Goal: Find specific fact: Find specific fact

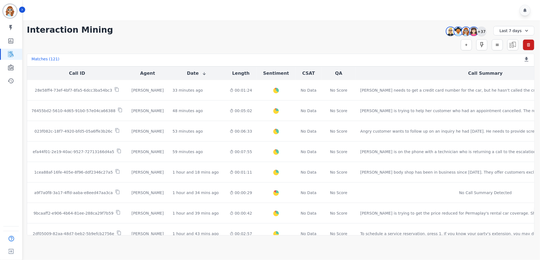
click at [483, 30] on div "+37" at bounding box center [481, 31] width 9 height 9
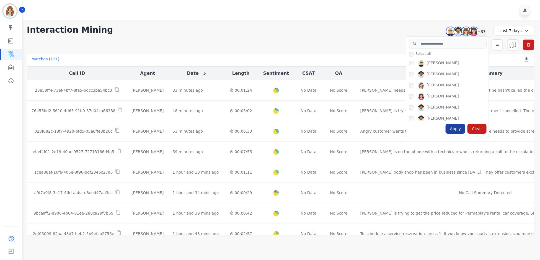
click at [457, 127] on div "Apply" at bounding box center [456, 129] width 20 height 10
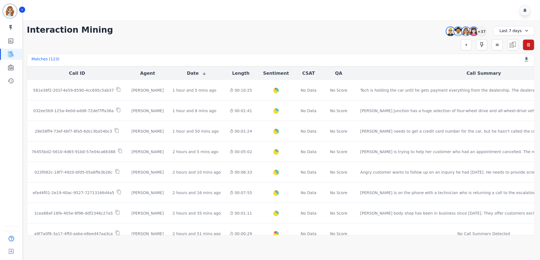
drag, startPoint x: 416, startPoint y: 30, endPoint x: 485, endPoint y: 23, distance: 69.8
click at [416, 30] on div "**********" at bounding box center [281, 30] width 508 height 10
click at [485, 31] on div "+37" at bounding box center [481, 31] width 9 height 9
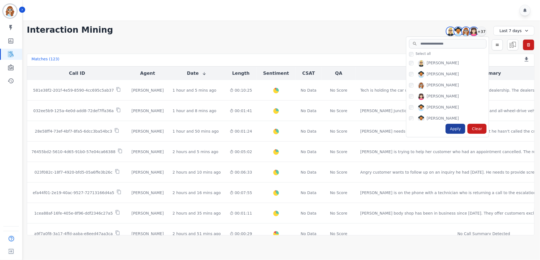
click at [461, 127] on div "Apply" at bounding box center [456, 129] width 20 height 10
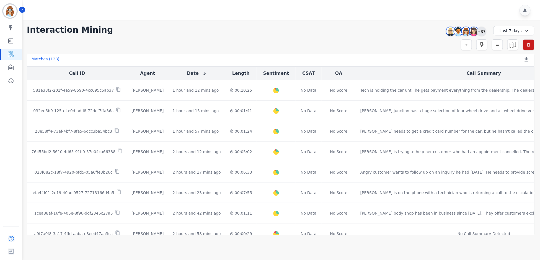
click at [485, 29] on div "+37" at bounding box center [481, 31] width 9 height 9
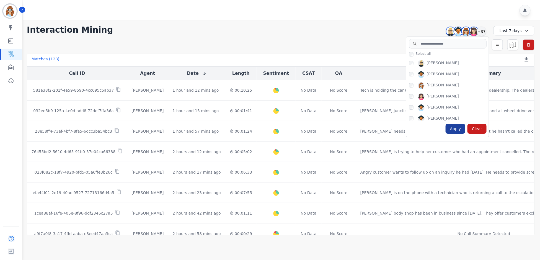
click at [458, 132] on div "Apply" at bounding box center [456, 129] width 20 height 10
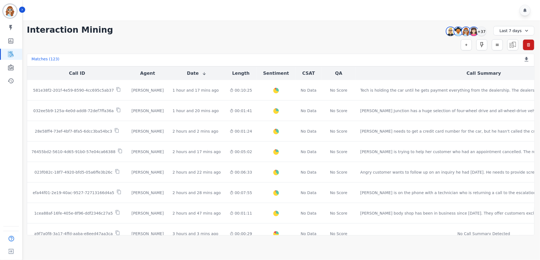
click at [411, 43] on div "Simple Search Metric Search Advanced Search Saved Rules Clear Filters" at bounding box center [281, 44] width 508 height 11
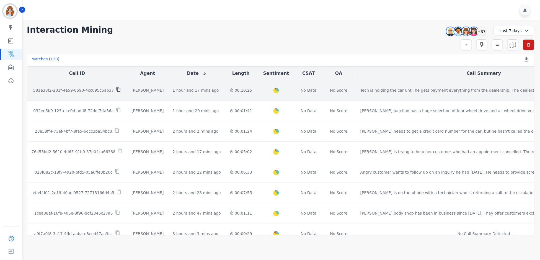
click at [117, 90] on icon at bounding box center [119, 89] width 4 height 5
click at [97, 90] on p "581e38f2-201f-4e59-8590-4cc695c5ab37" at bounding box center [73, 90] width 81 height 6
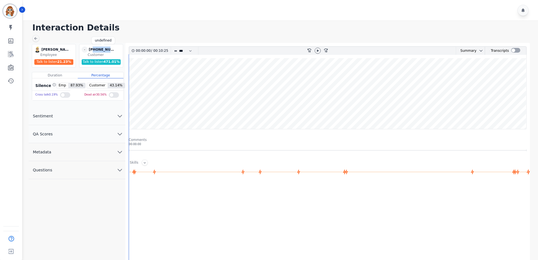
drag, startPoint x: 114, startPoint y: 49, endPoint x: 92, endPoint y: 51, distance: 22.5
click at [92, 51] on div "[PHONE_NUMBER]" at bounding box center [103, 50] width 28 height 6
copy div "14107363598"
click at [444, 23] on h1 "Interaction Details" at bounding box center [282, 28] width 500 height 10
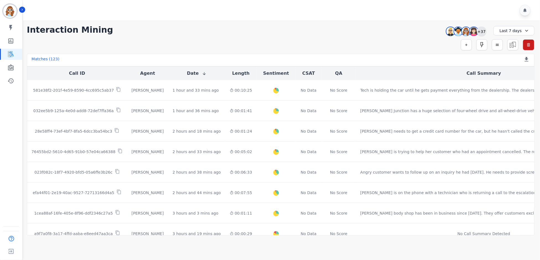
click at [483, 31] on div "+37" at bounding box center [481, 31] width 9 height 9
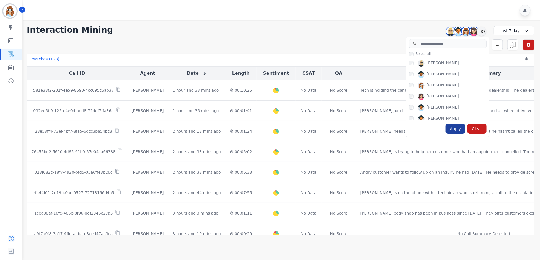
click at [453, 132] on div "Apply" at bounding box center [456, 129] width 20 height 10
